Goal: Transaction & Acquisition: Purchase product/service

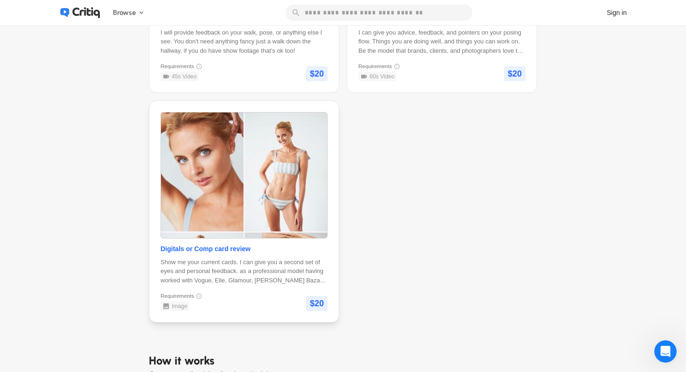
click at [226, 244] on span "Digitals or Comp card review" at bounding box center [206, 249] width 90 height 10
